Goal: Find specific page/section: Find specific page/section

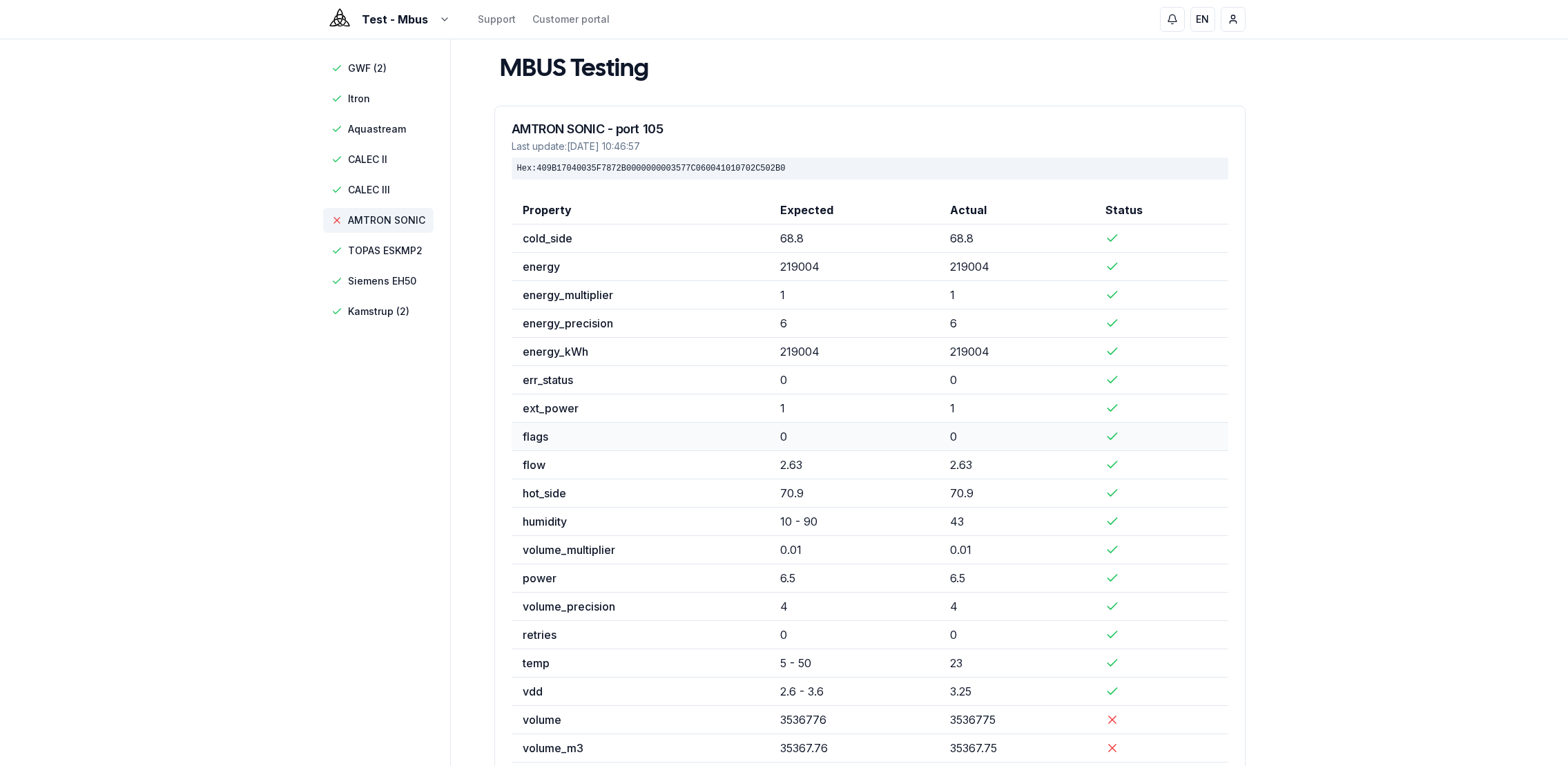
scroll to position [98, 0]
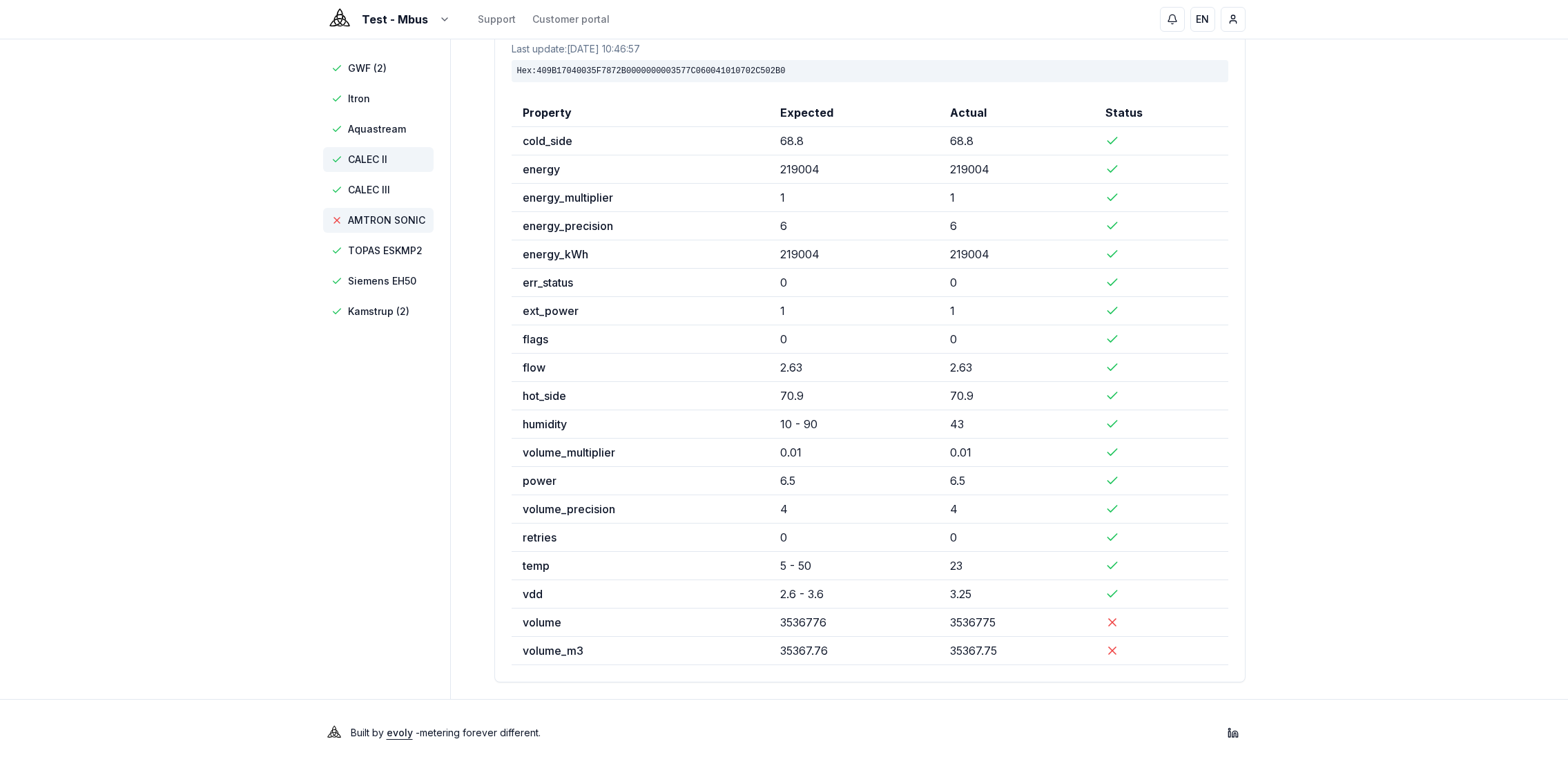
click at [383, 151] on span "CALEC II" at bounding box center [378, 160] width 111 height 25
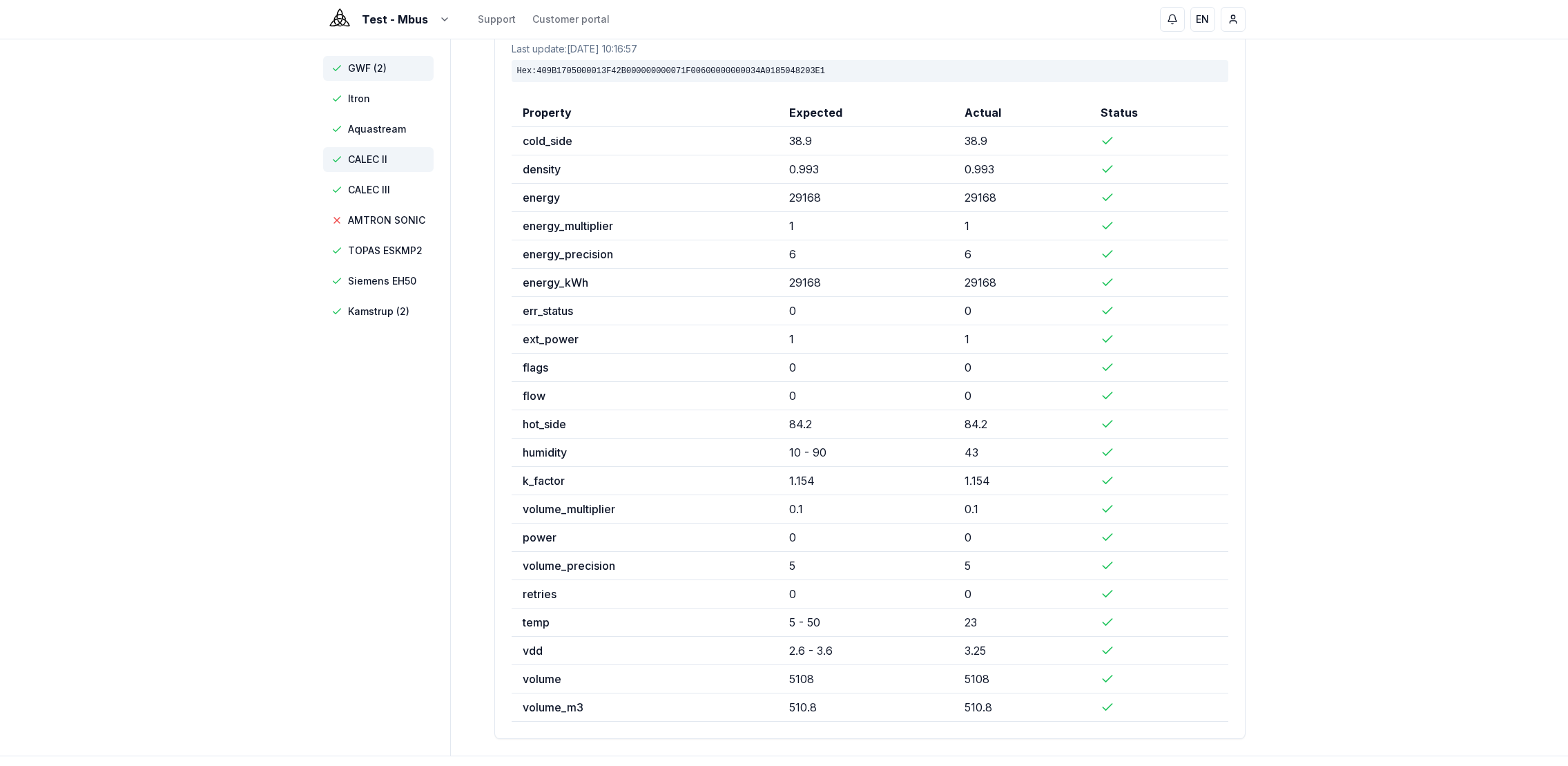
click at [384, 74] on span "GWF (2)" at bounding box center [378, 68] width 111 height 25
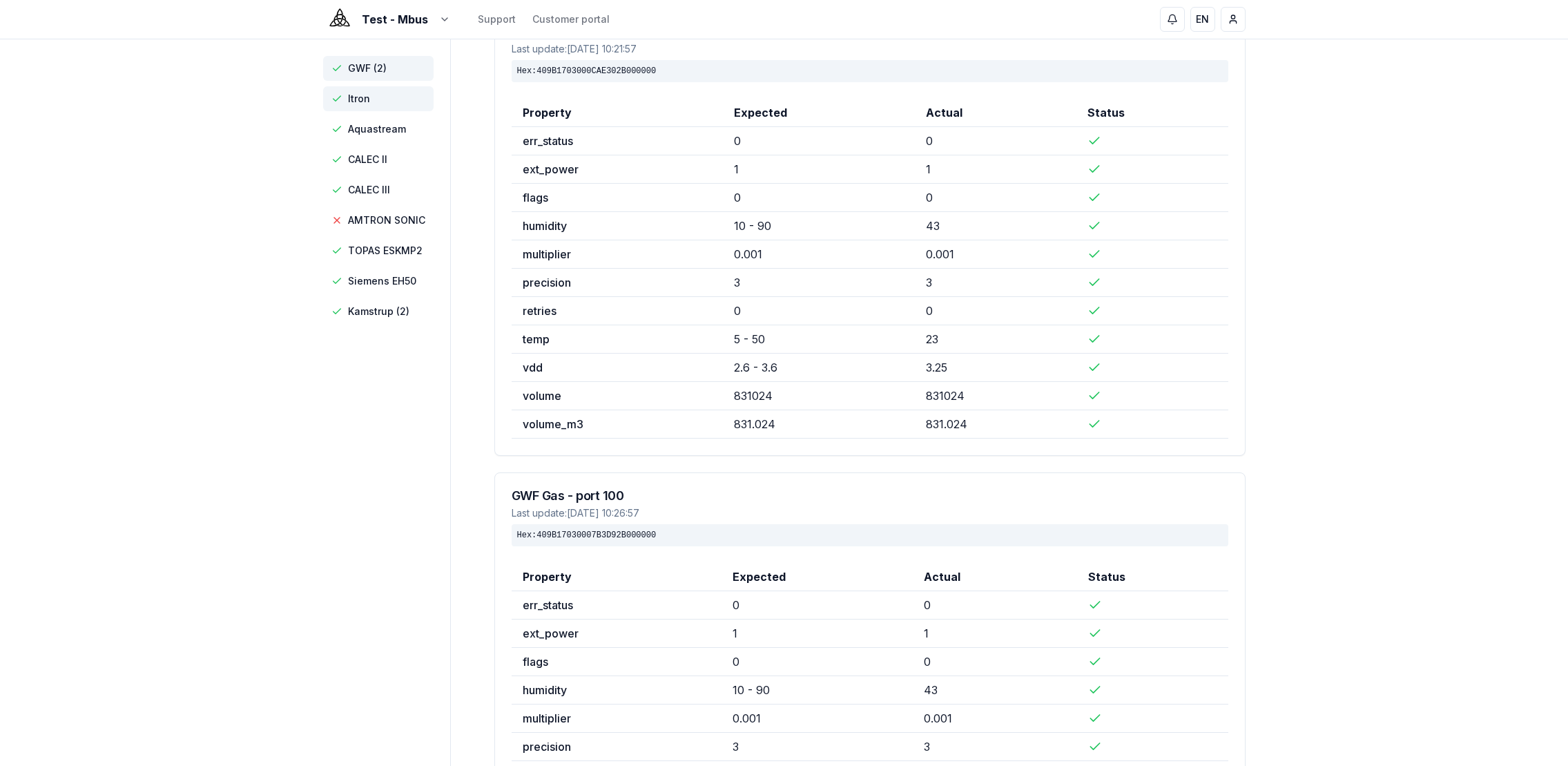
click at [382, 105] on span "Itron" at bounding box center [378, 98] width 111 height 25
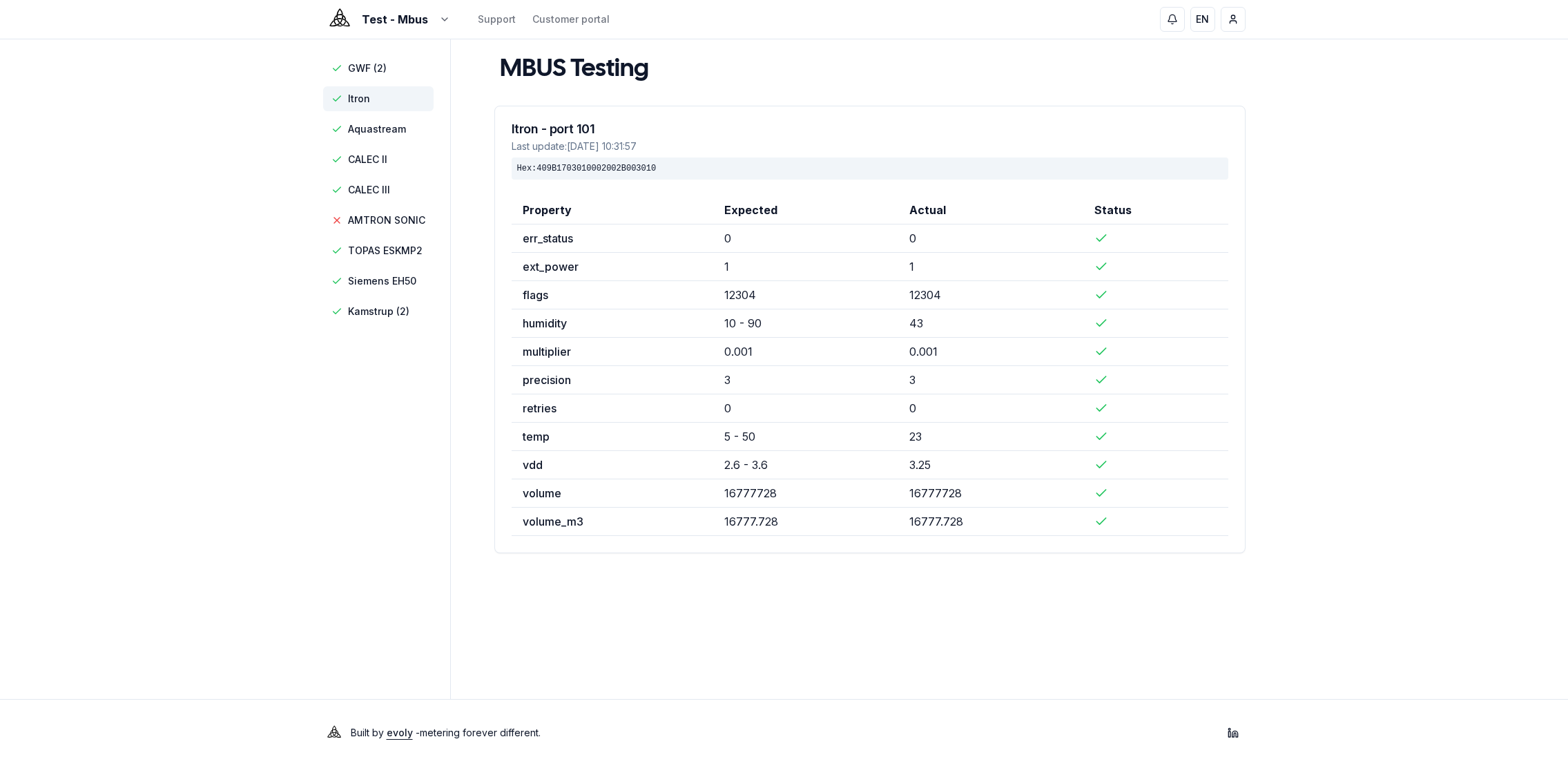
scroll to position [0, 0]
click at [379, 137] on span "Aquastream" at bounding box center [383, 129] width 111 height 25
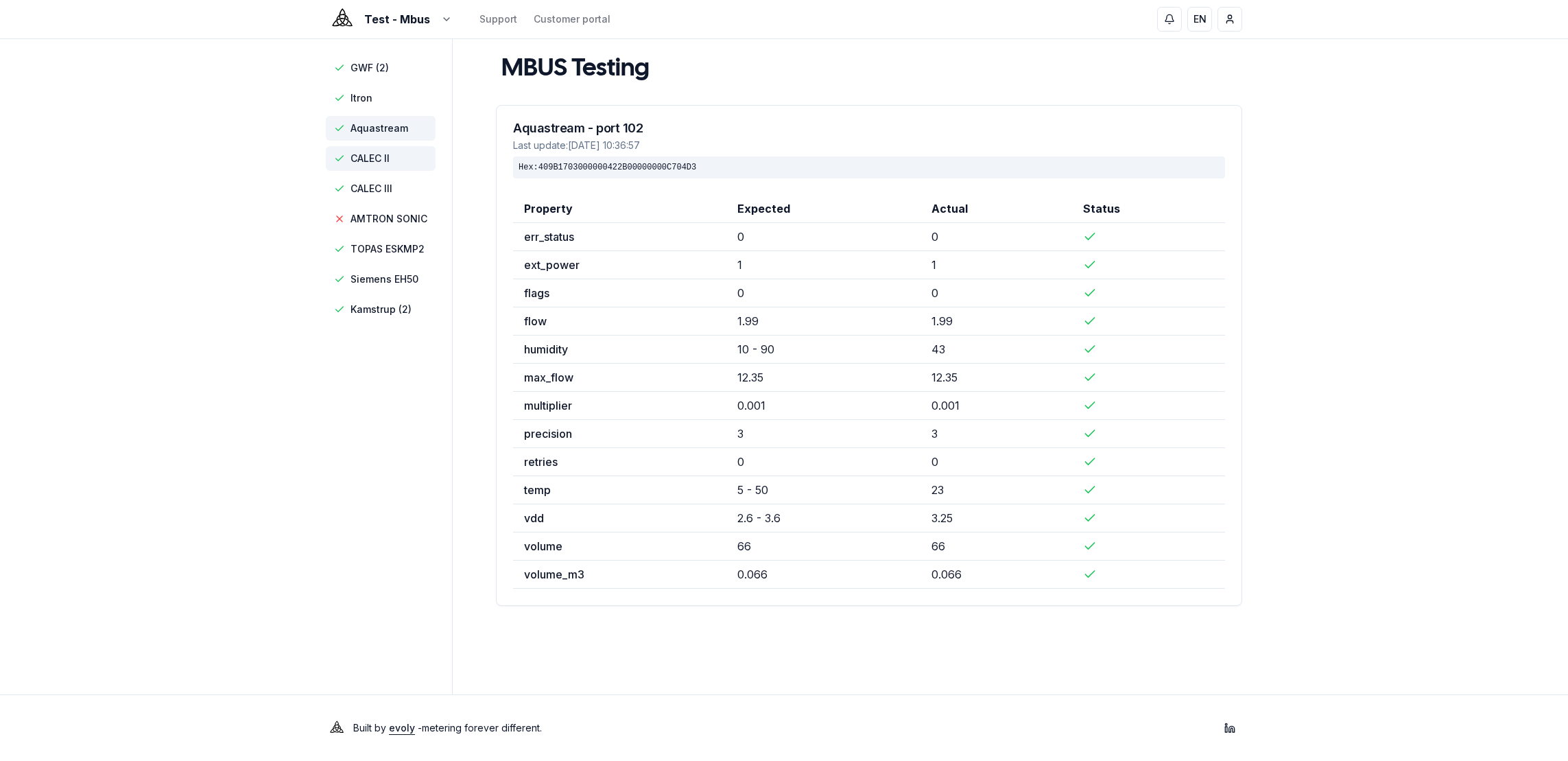
click at [382, 154] on span "CALEC II" at bounding box center [370, 159] width 39 height 14
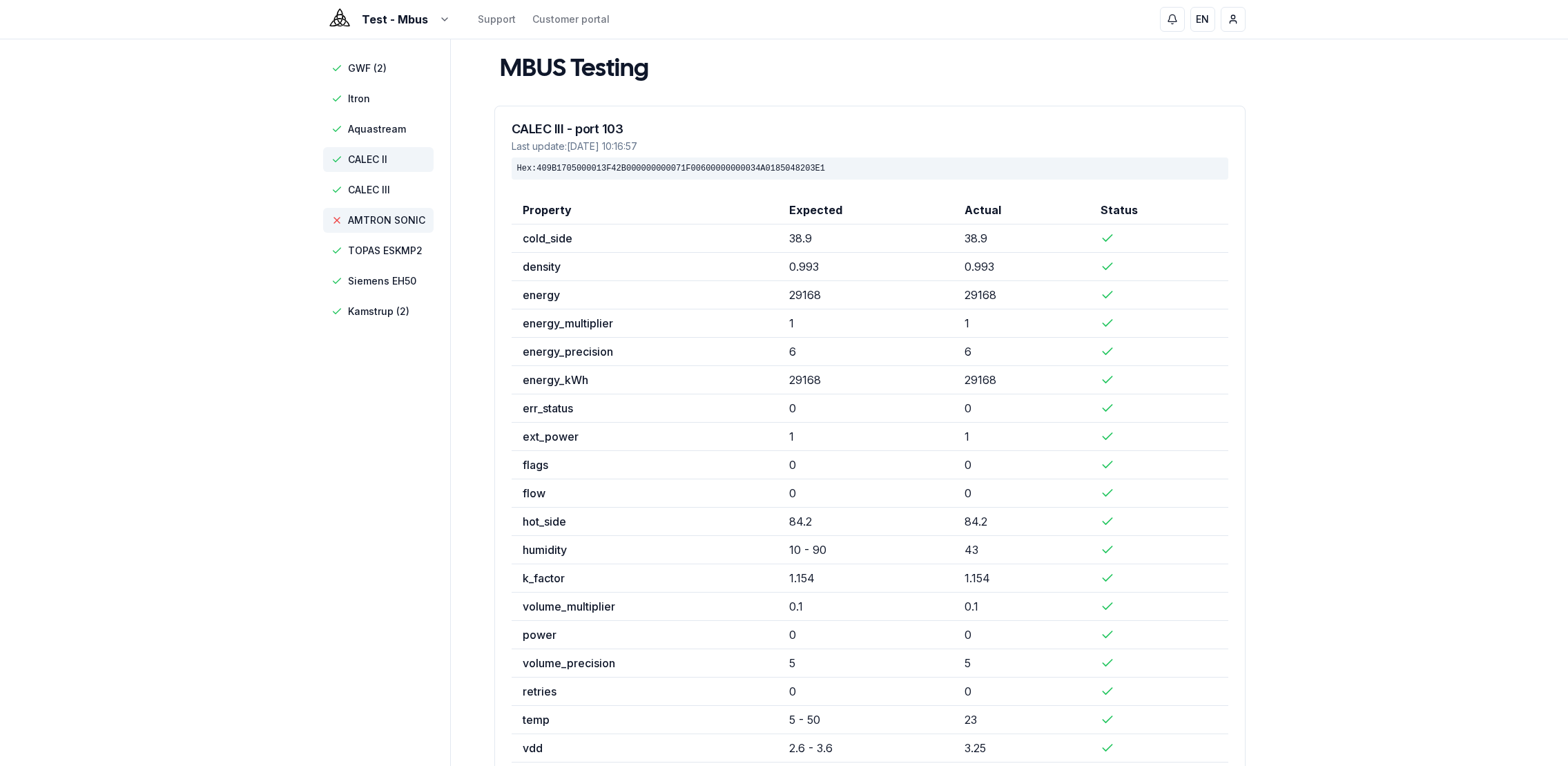
click at [382, 220] on span "AMTRON SONIC" at bounding box center [386, 220] width 77 height 14
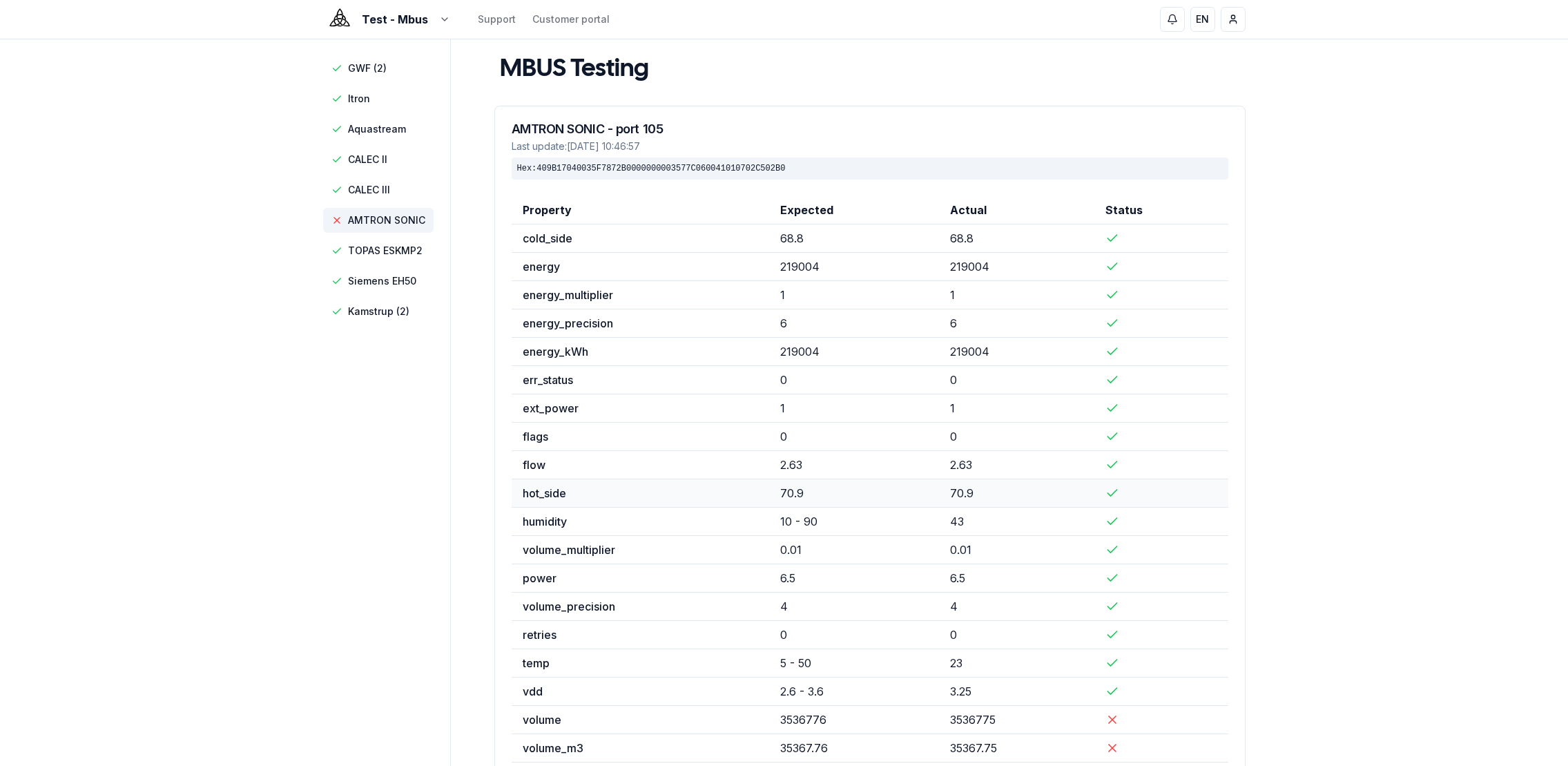
scroll to position [98, 0]
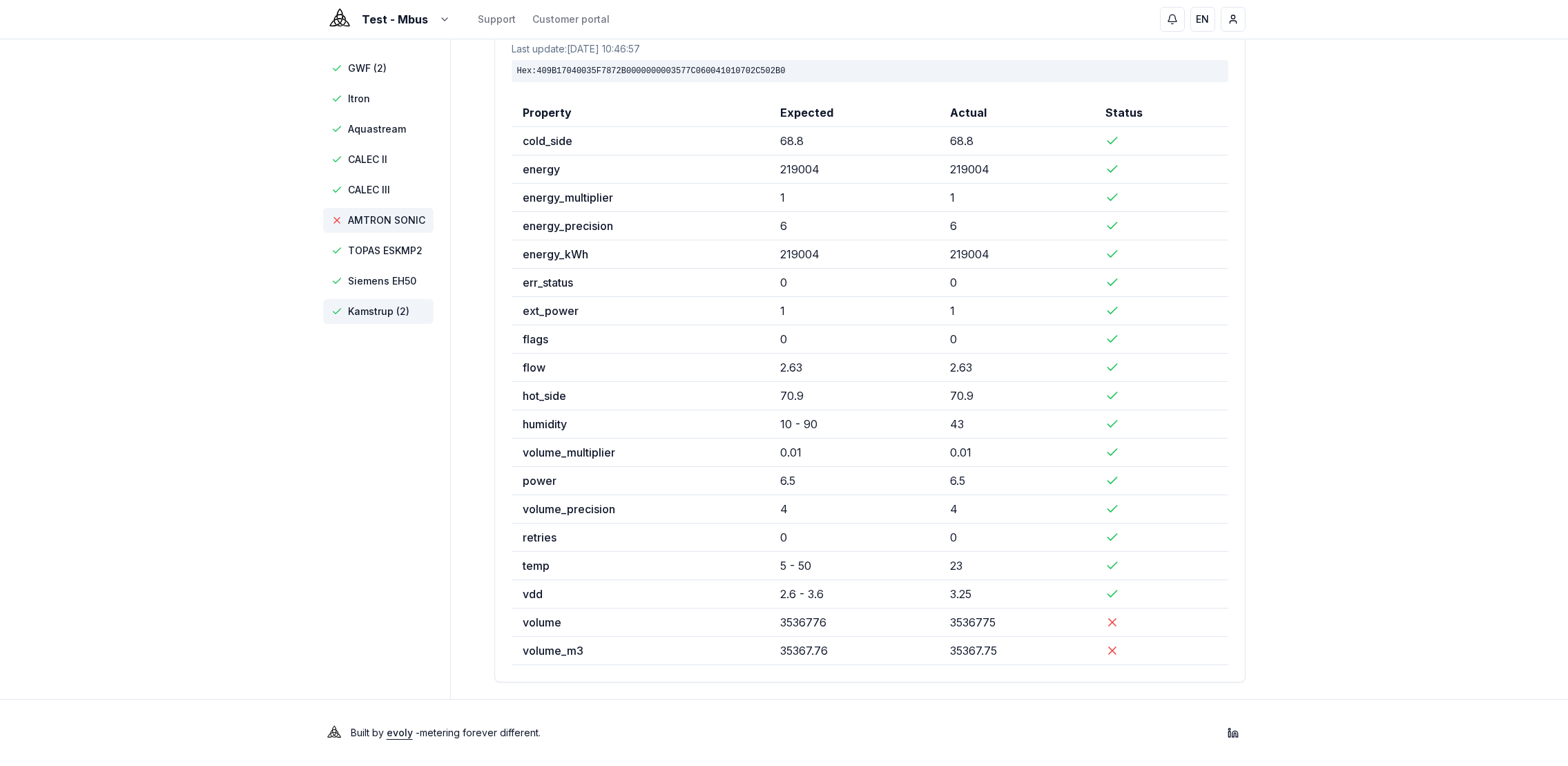
click at [363, 311] on span "Kamstrup (2)" at bounding box center [378, 311] width 61 height 14
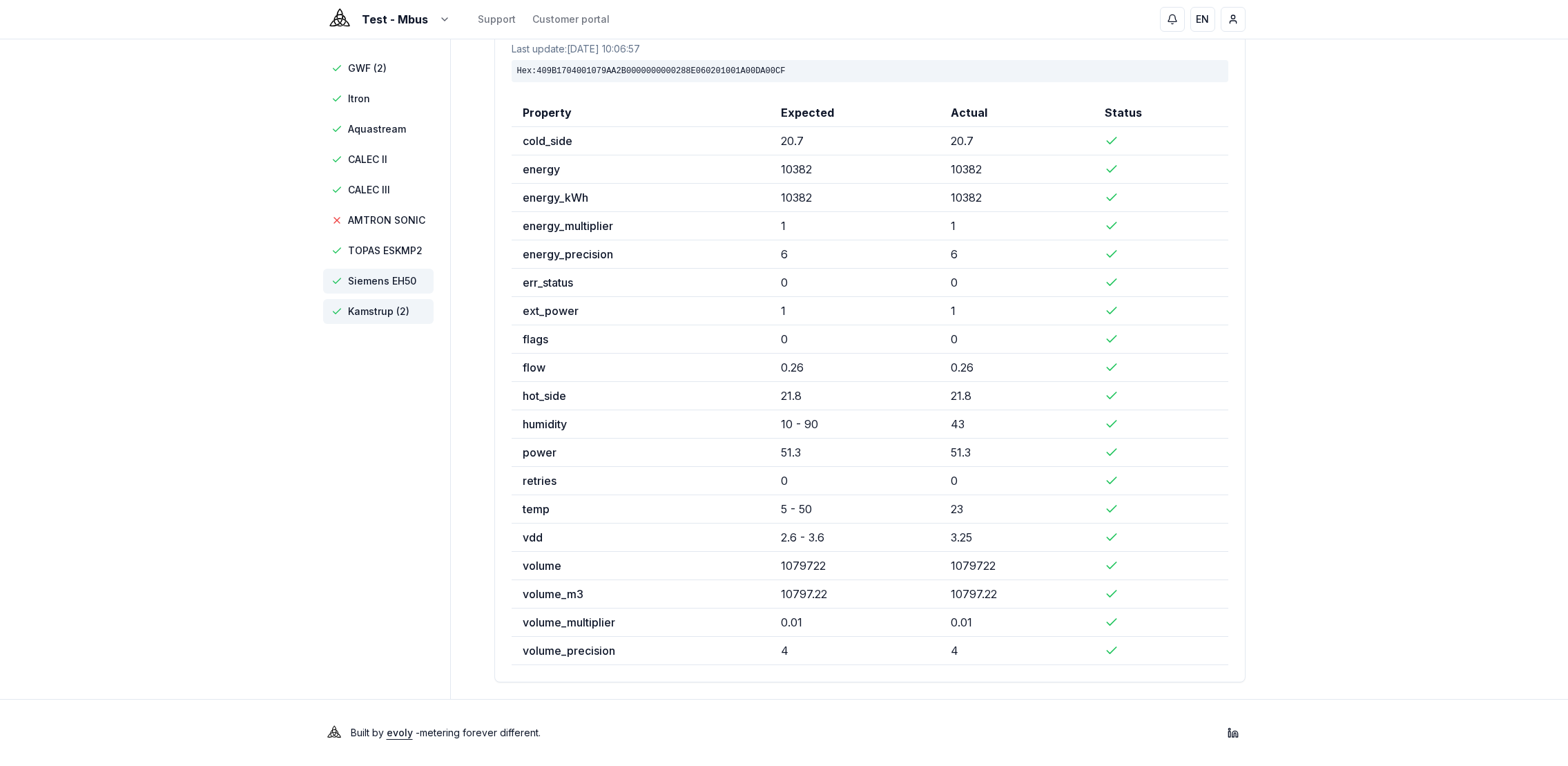
click at [388, 274] on span "Siemens EH50" at bounding box center [382, 281] width 68 height 14
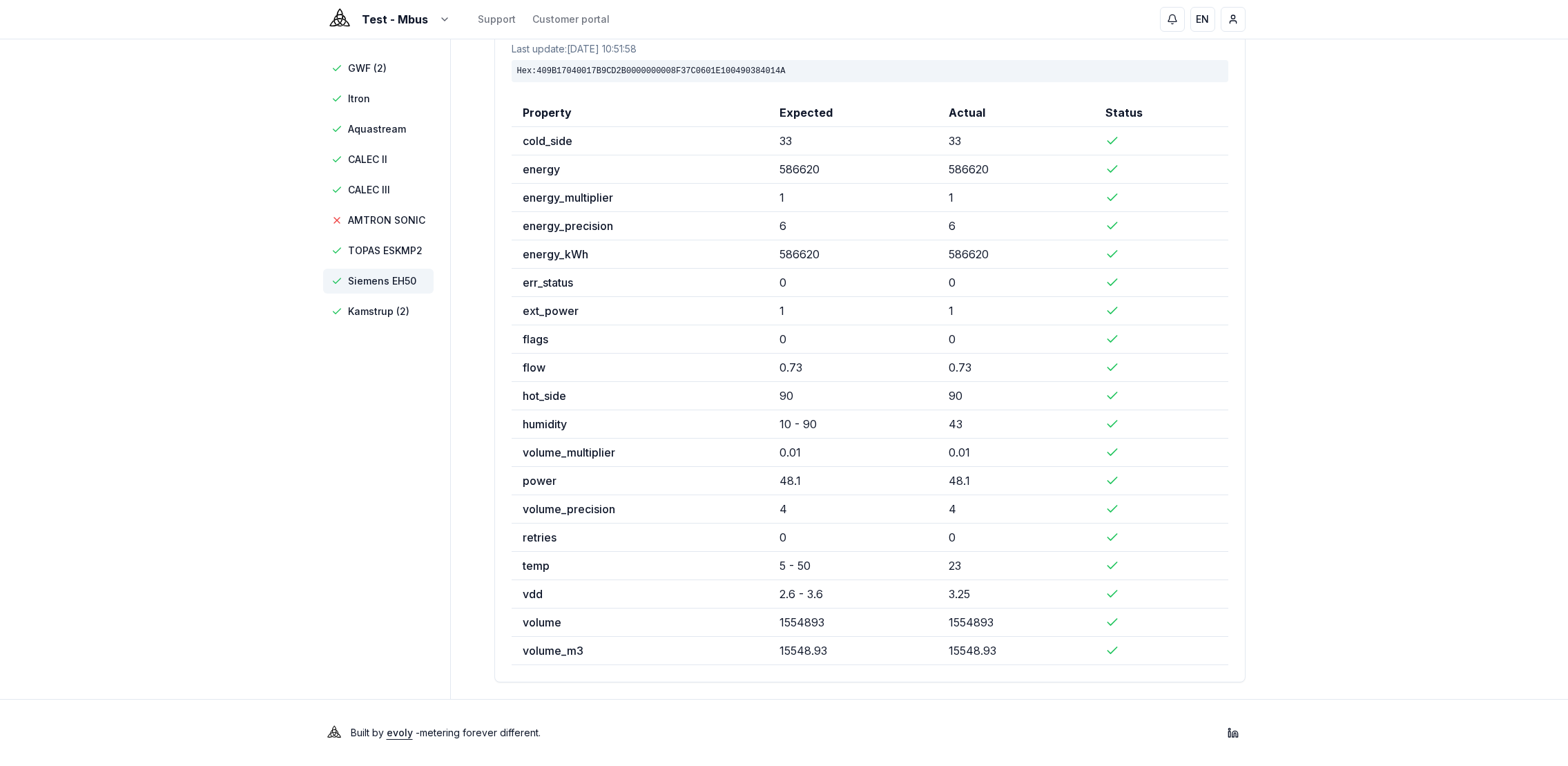
click at [229, 241] on div "Test - Mbus Support Customer portal EN [PERSON_NAME] GWF (2) Itron Aquastream C…" at bounding box center [784, 334] width 1568 height 863
click at [356, 316] on span "Kamstrup (2)" at bounding box center [378, 311] width 61 height 14
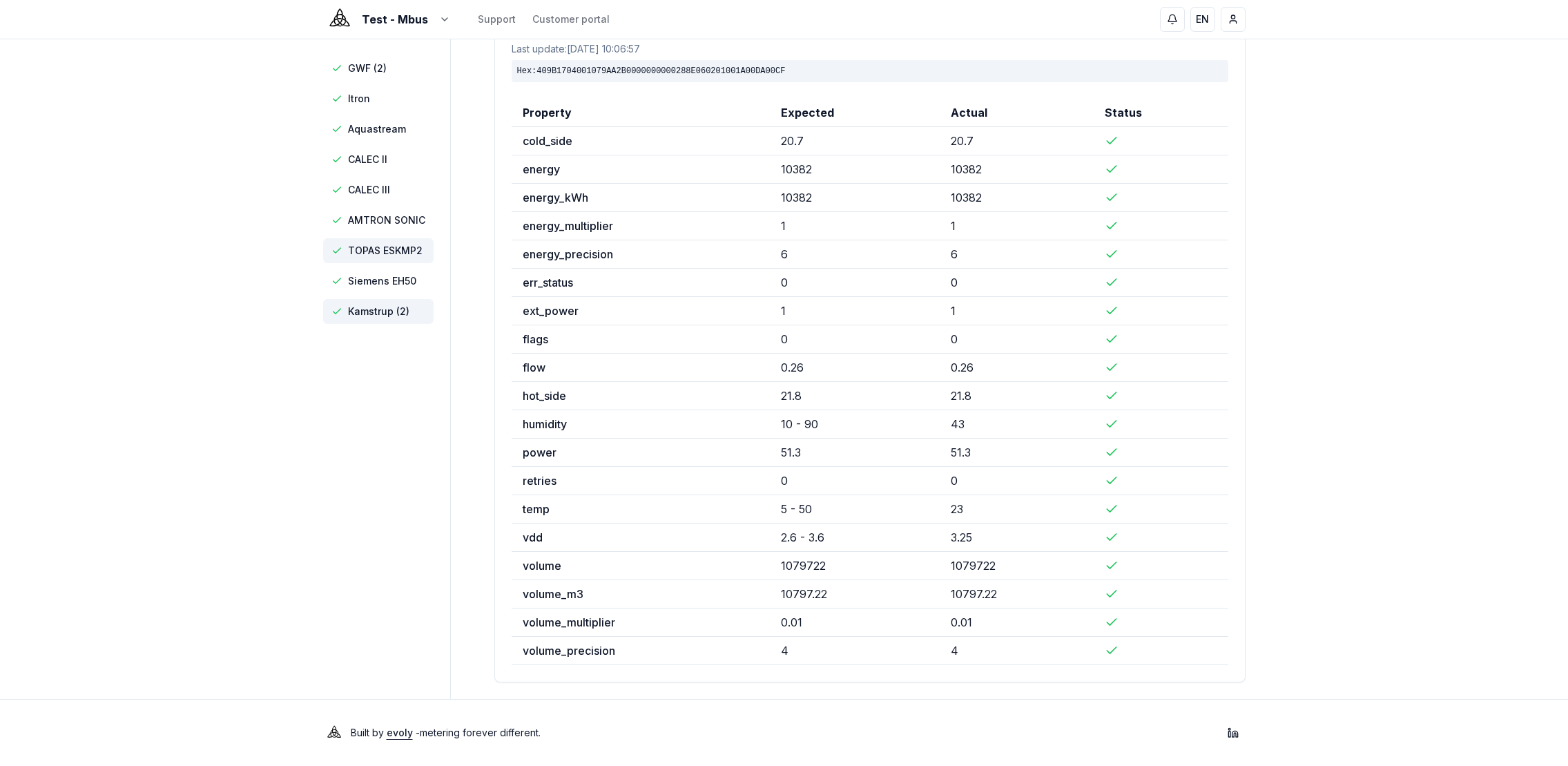
click at [420, 252] on span "TOPAS ESKMP2" at bounding box center [385, 251] width 74 height 14
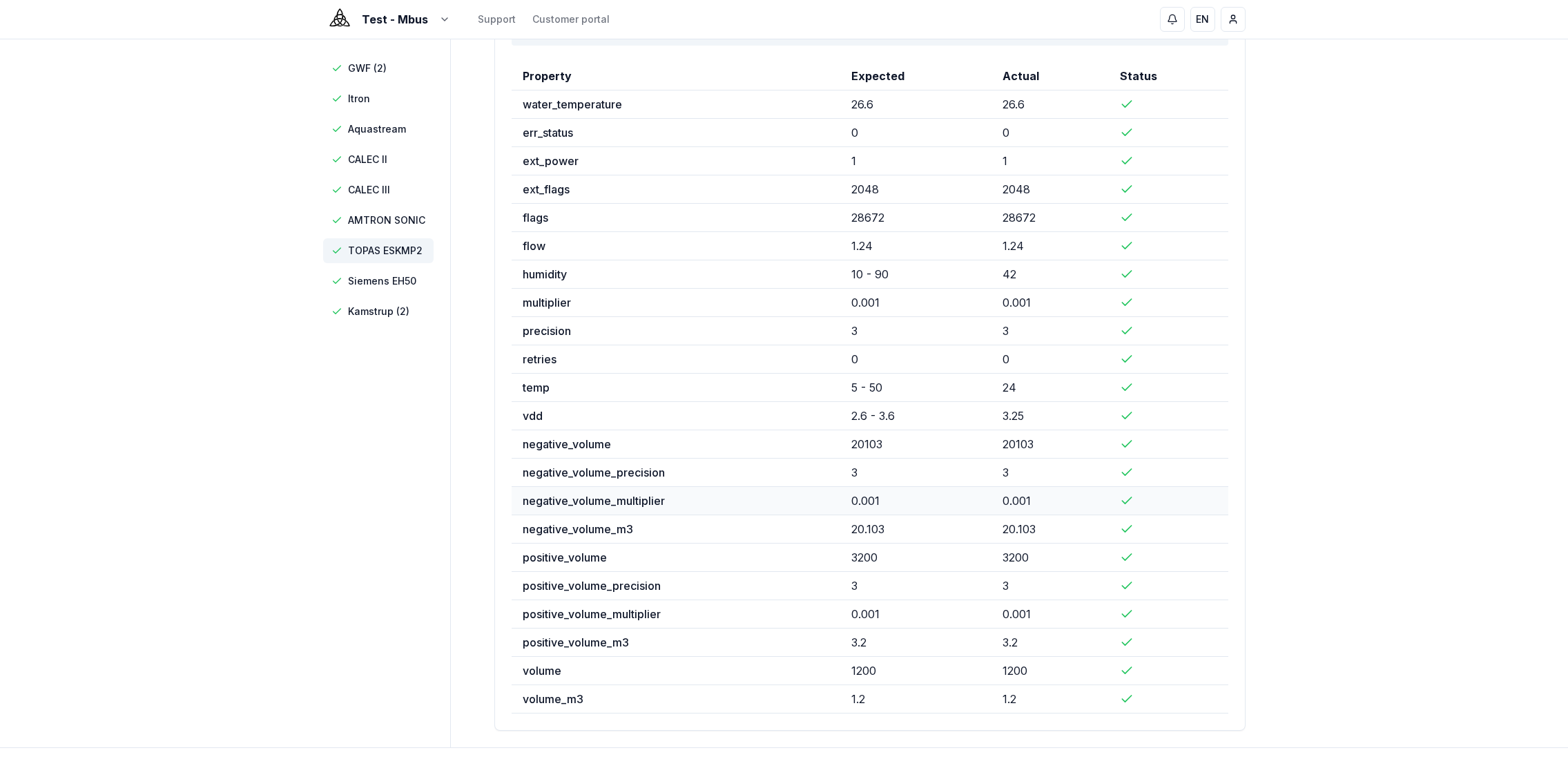
scroll to position [182, 0]
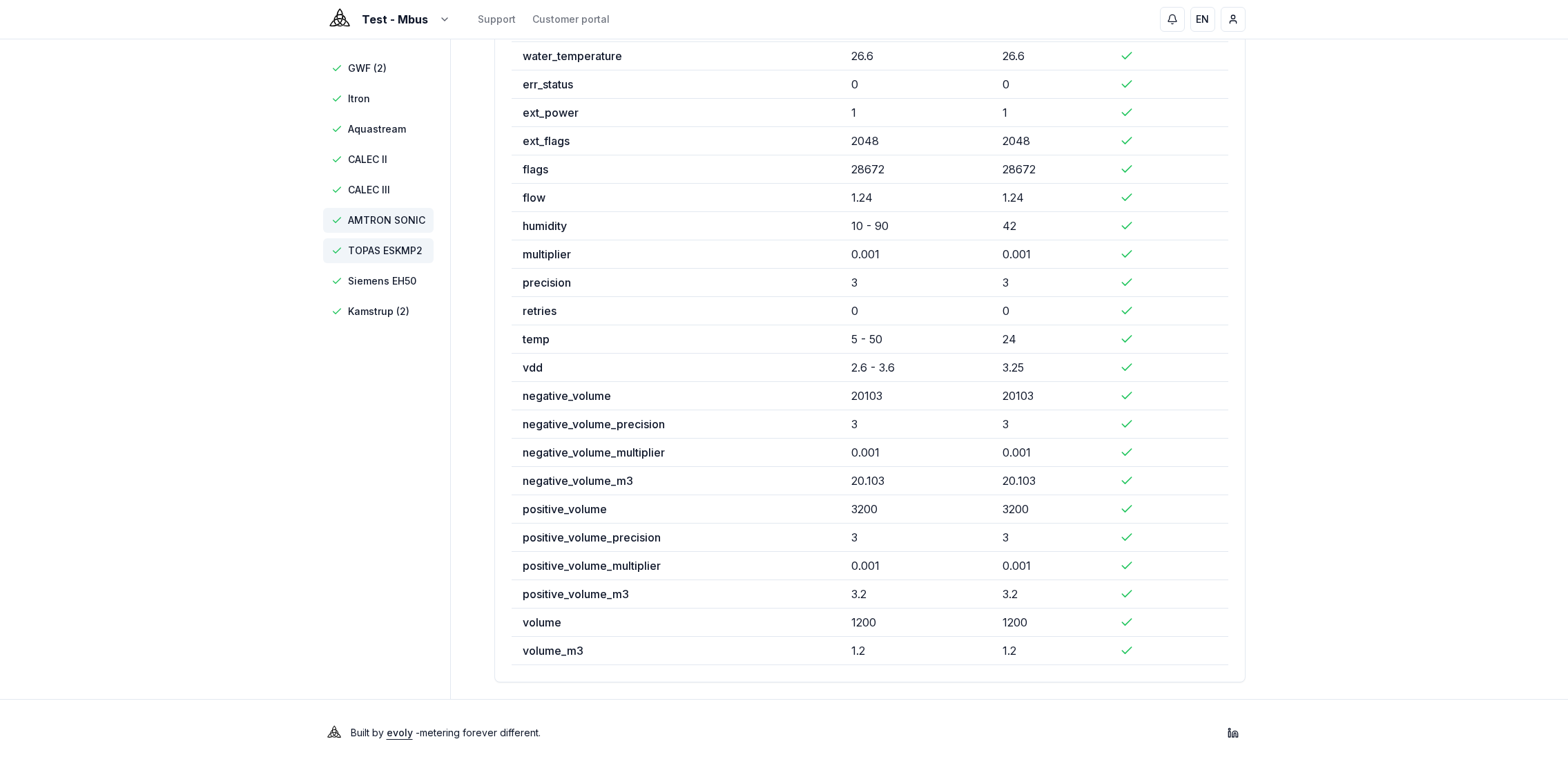
click at [376, 220] on span "AMTRON SONIC" at bounding box center [386, 220] width 77 height 14
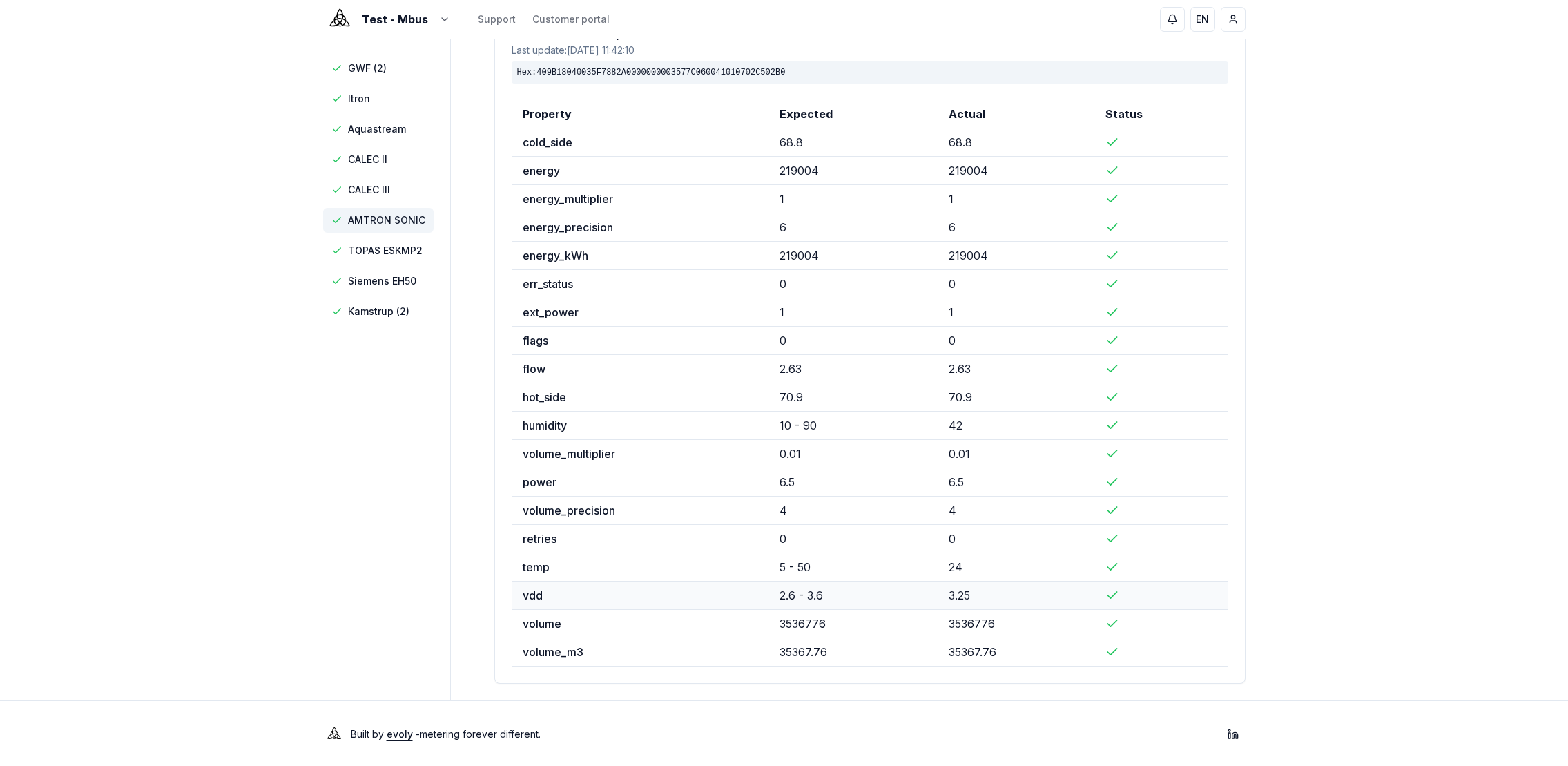
scroll to position [98, 0]
